Goal: Information Seeking & Learning: Learn about a topic

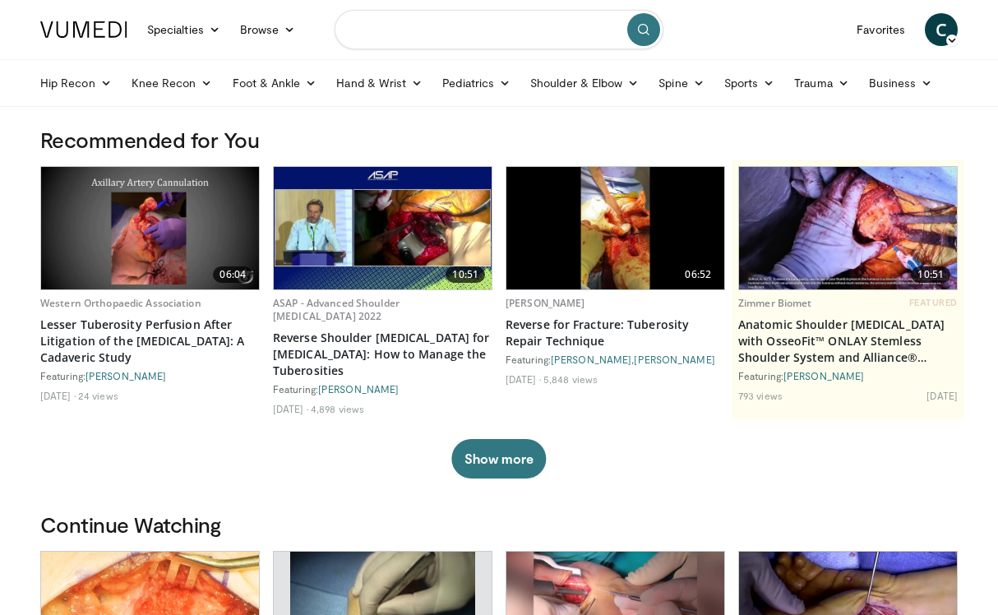
click at [525, 27] on input "Search topics, interventions" at bounding box center [498, 29] width 329 height 39
type input "**********"
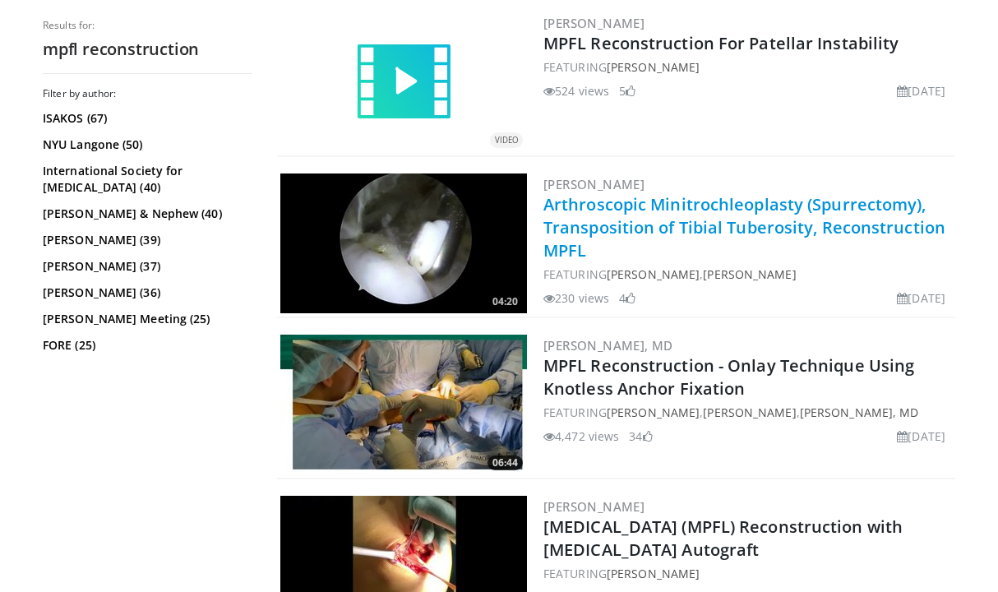
scroll to position [3051, 0]
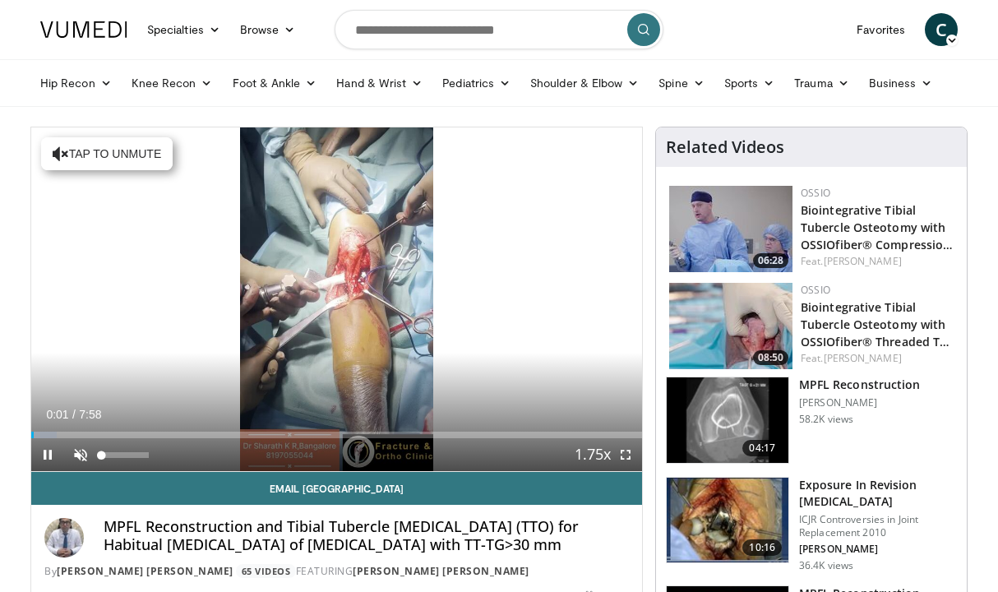
click at [82, 451] on span "Video Player" at bounding box center [80, 454] width 33 height 33
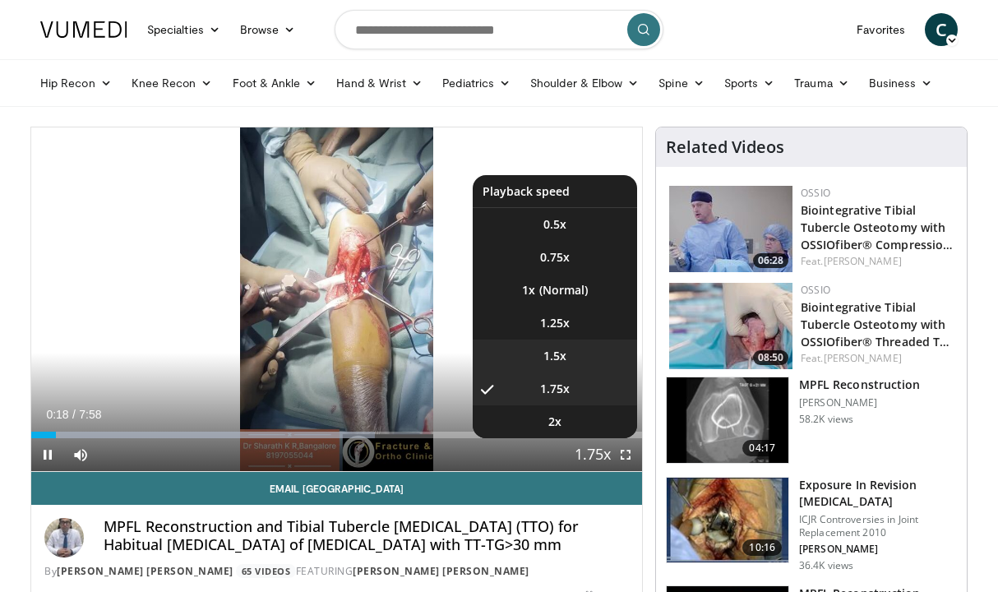
click at [565, 356] on span "1.5x" at bounding box center [554, 356] width 23 height 16
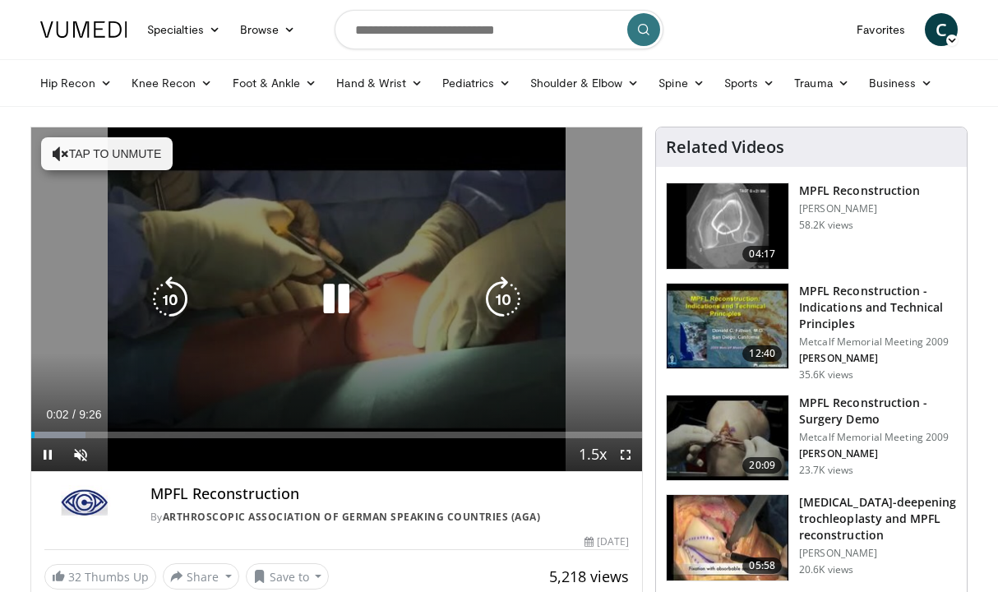
click at [162, 145] on button "Tap to unmute" at bounding box center [106, 153] width 131 height 33
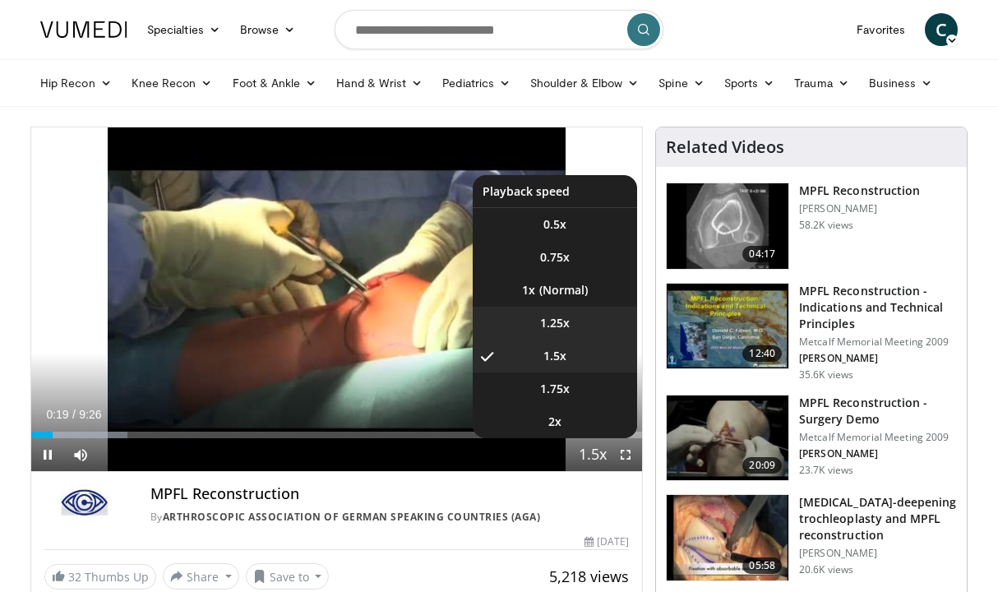
click at [583, 316] on li "1.25x" at bounding box center [555, 323] width 164 height 33
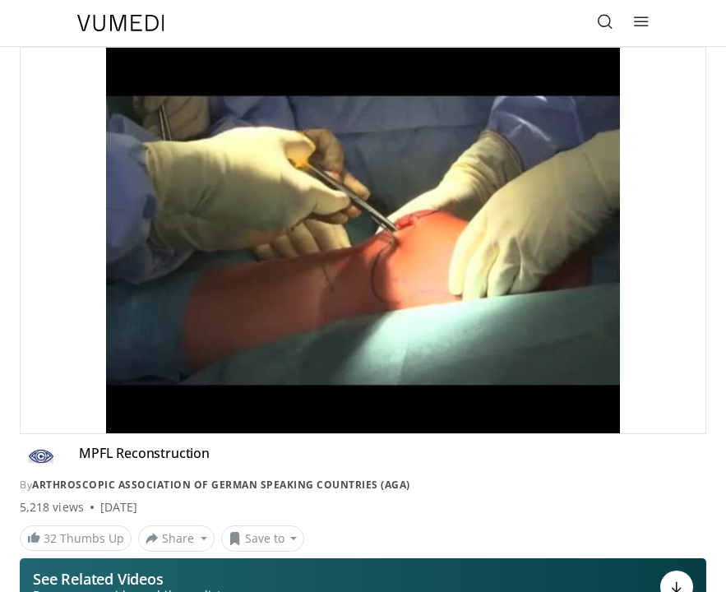
click at [656, 416] on button "Playback Rate" at bounding box center [655, 416] width 33 height 33
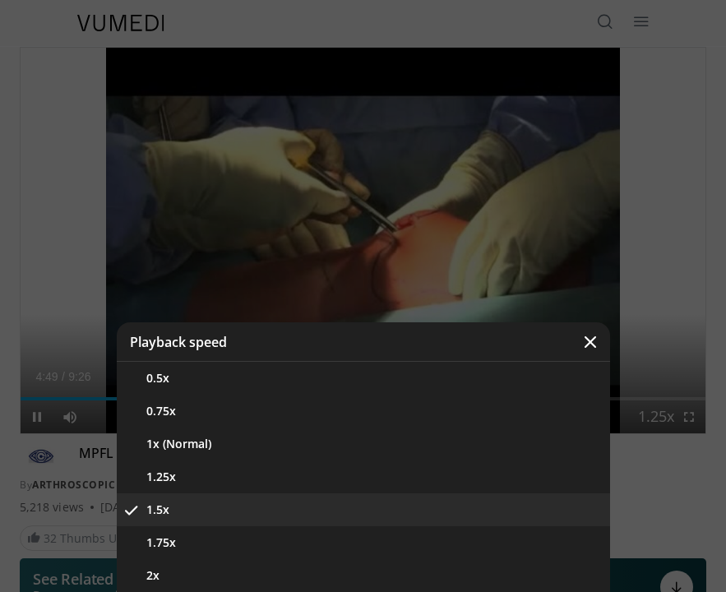
click at [583, 337] on icon "Video Player" at bounding box center [590, 342] width 16 height 16
